Goal: Task Accomplishment & Management: Manage account settings

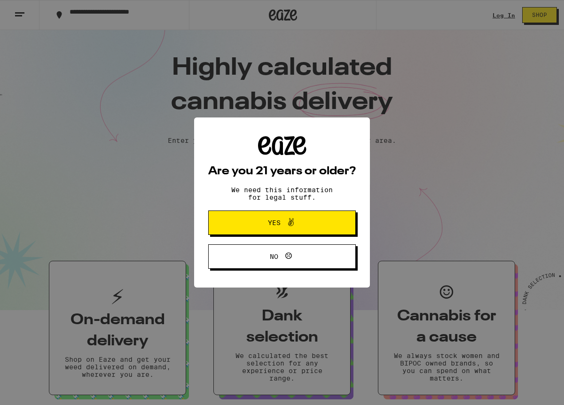
click at [509, 12] on div "Are you 21 years or older? We need this information for legal stuff. Yes No" at bounding box center [282, 202] width 564 height 405
click at [262, 218] on span "Yes" at bounding box center [281, 223] width 71 height 12
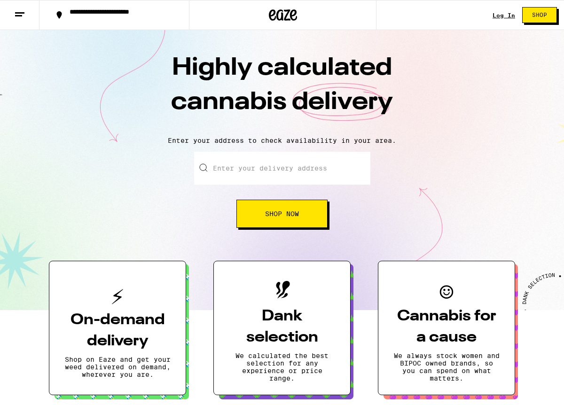
click at [504, 17] on link "Log In" at bounding box center [504, 15] width 23 height 6
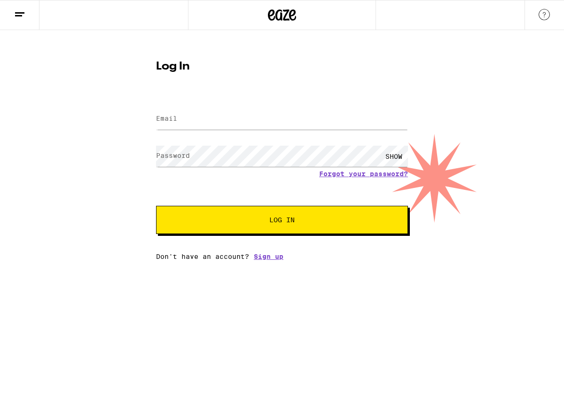
click at [233, 169] on div "SHOW" at bounding box center [282, 157] width 252 height 28
